Goal: Check status

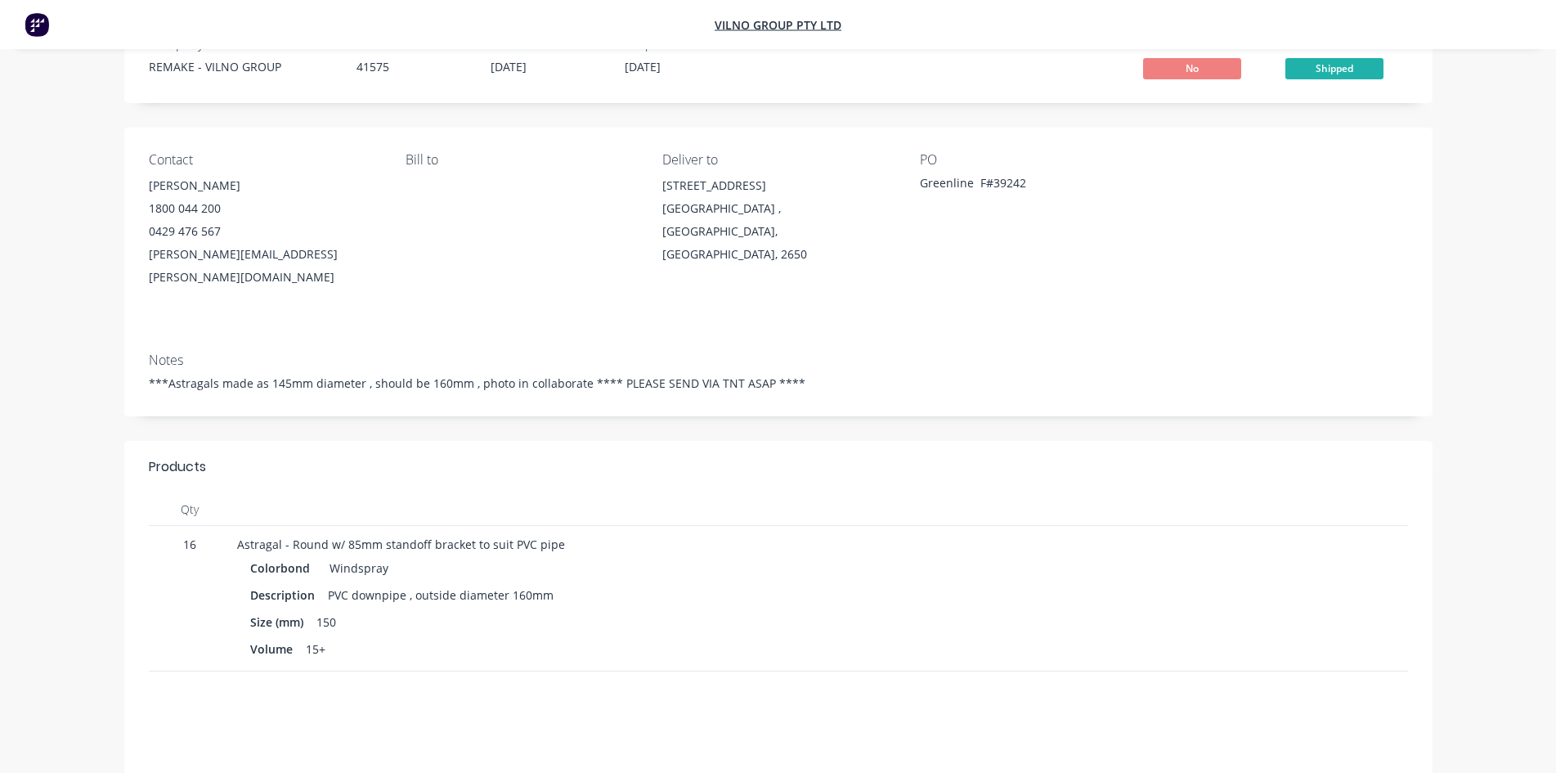
scroll to position [82, 0]
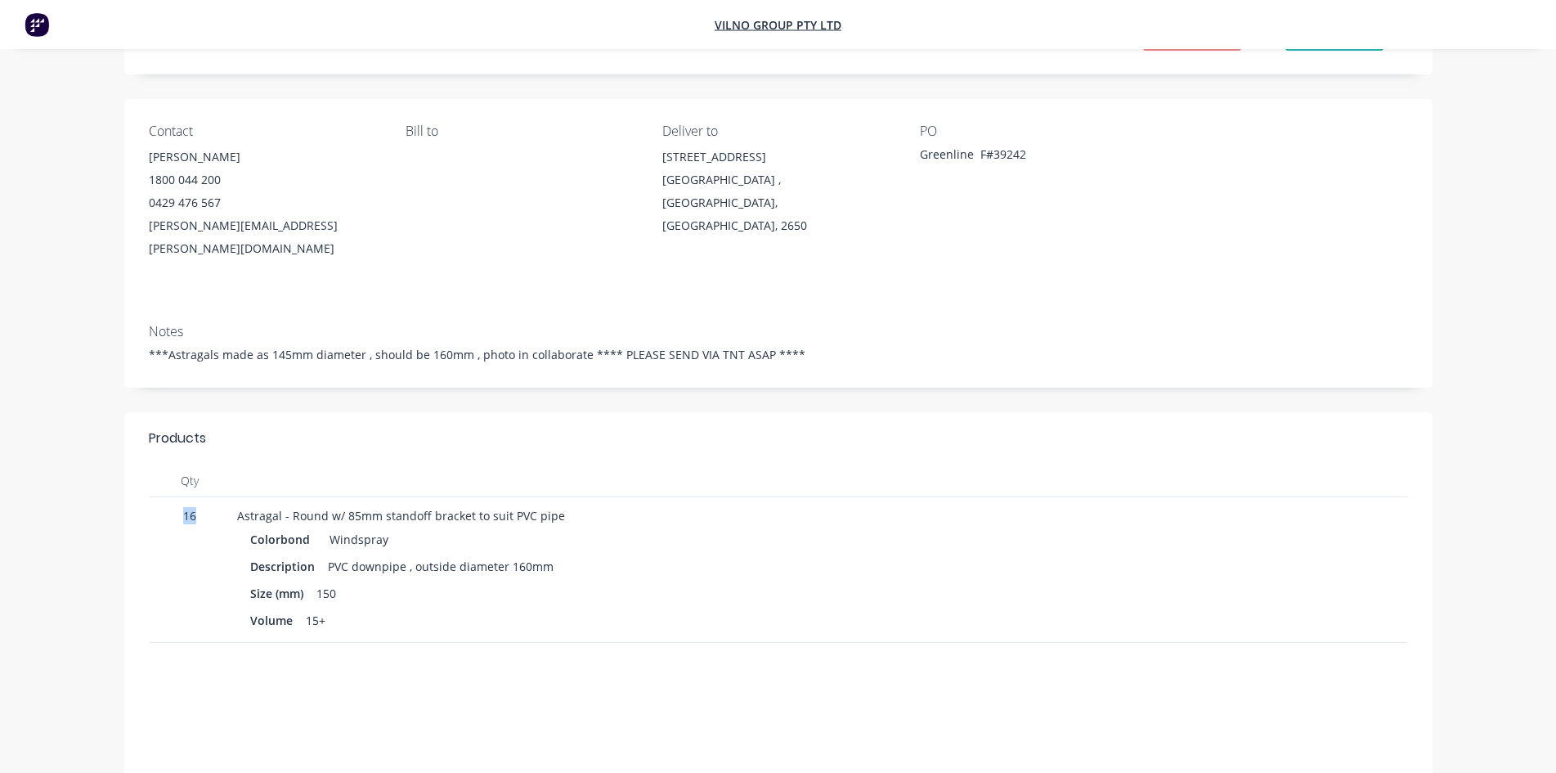
drag, startPoint x: 185, startPoint y: 492, endPoint x: 227, endPoint y: 494, distance: 41.7
click at [227, 497] on div "16" at bounding box center [190, 570] width 82 height 146
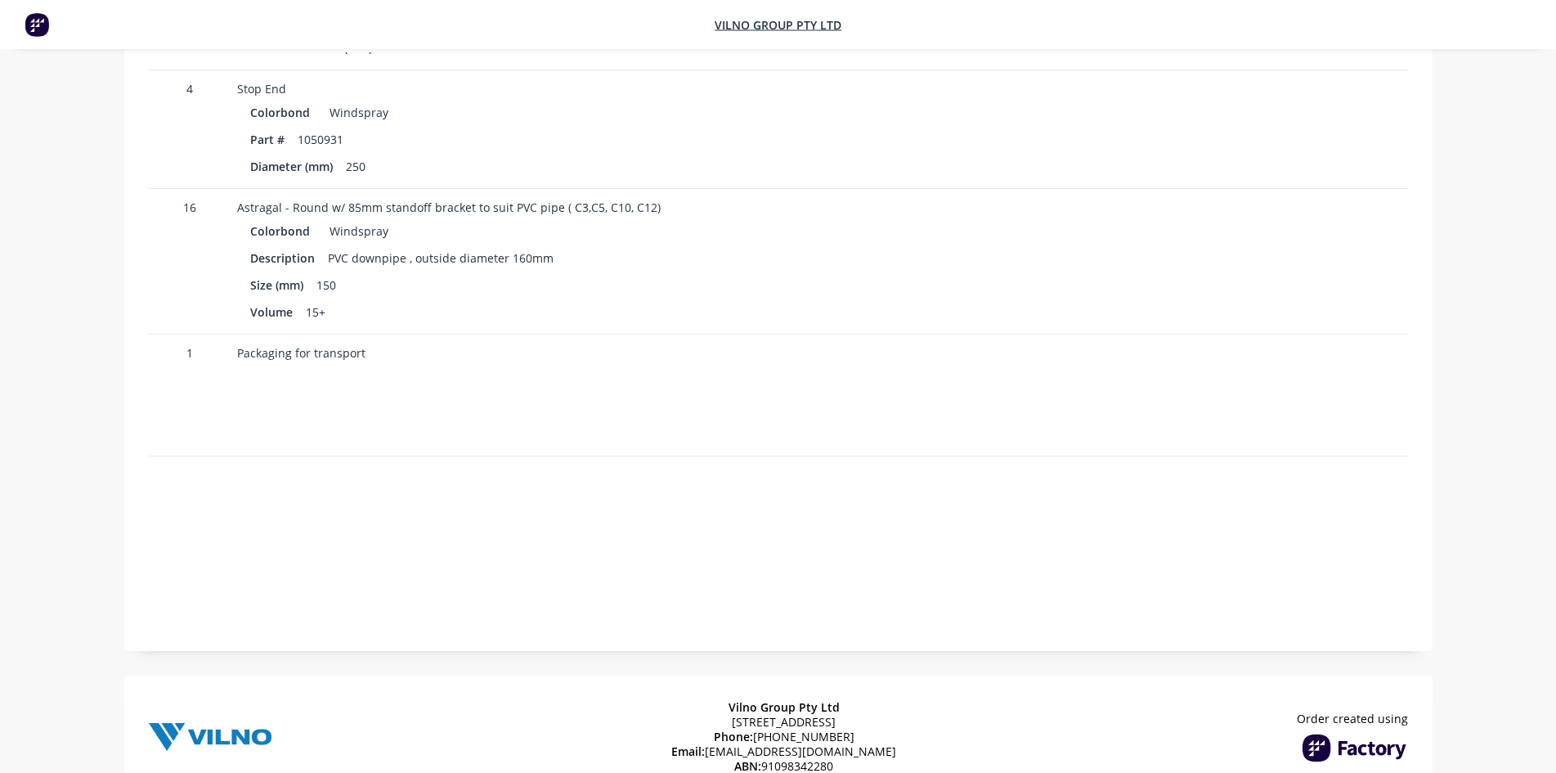
scroll to position [981, 0]
